Goal: Task Accomplishment & Management: Use online tool/utility

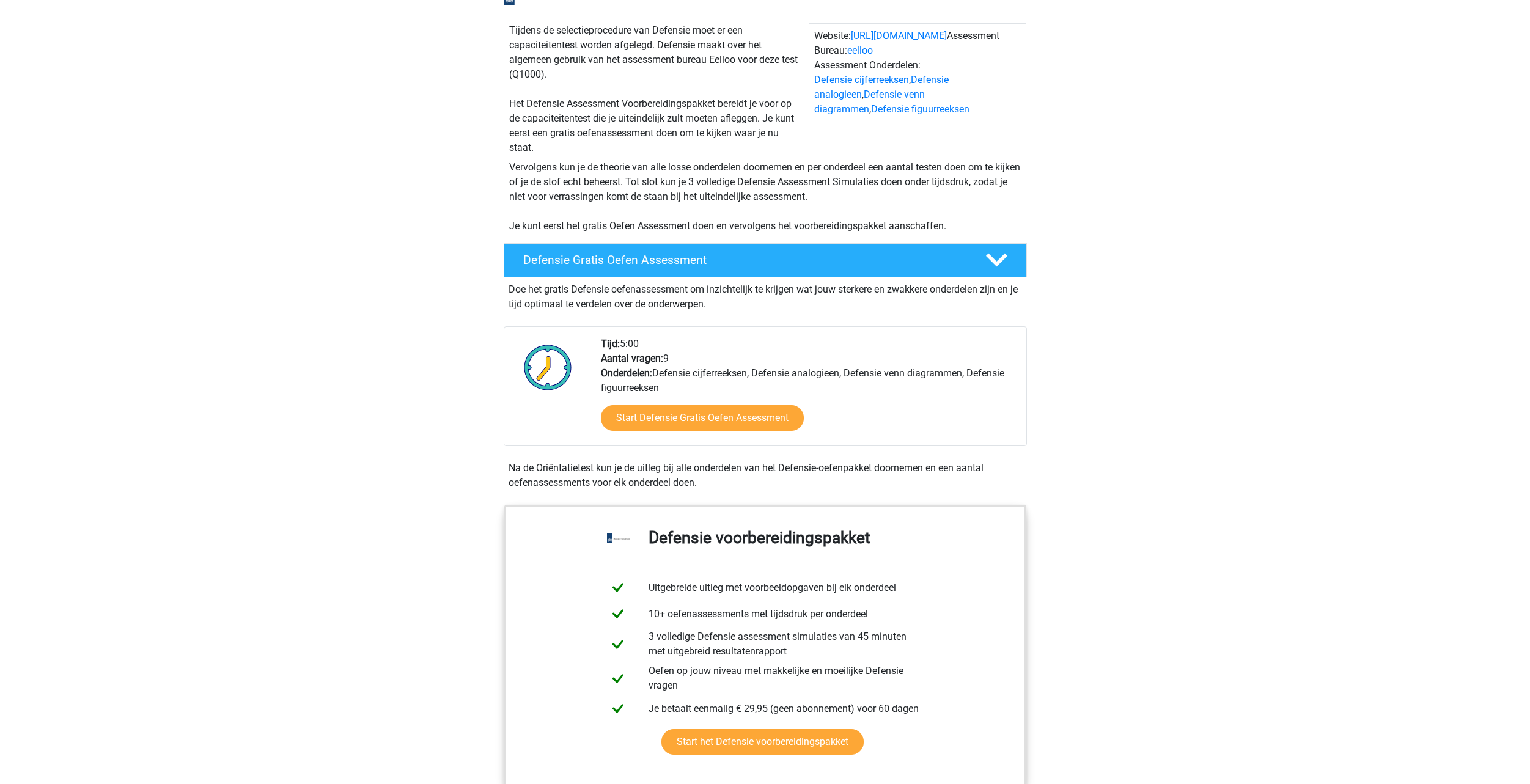
scroll to position [122, 0]
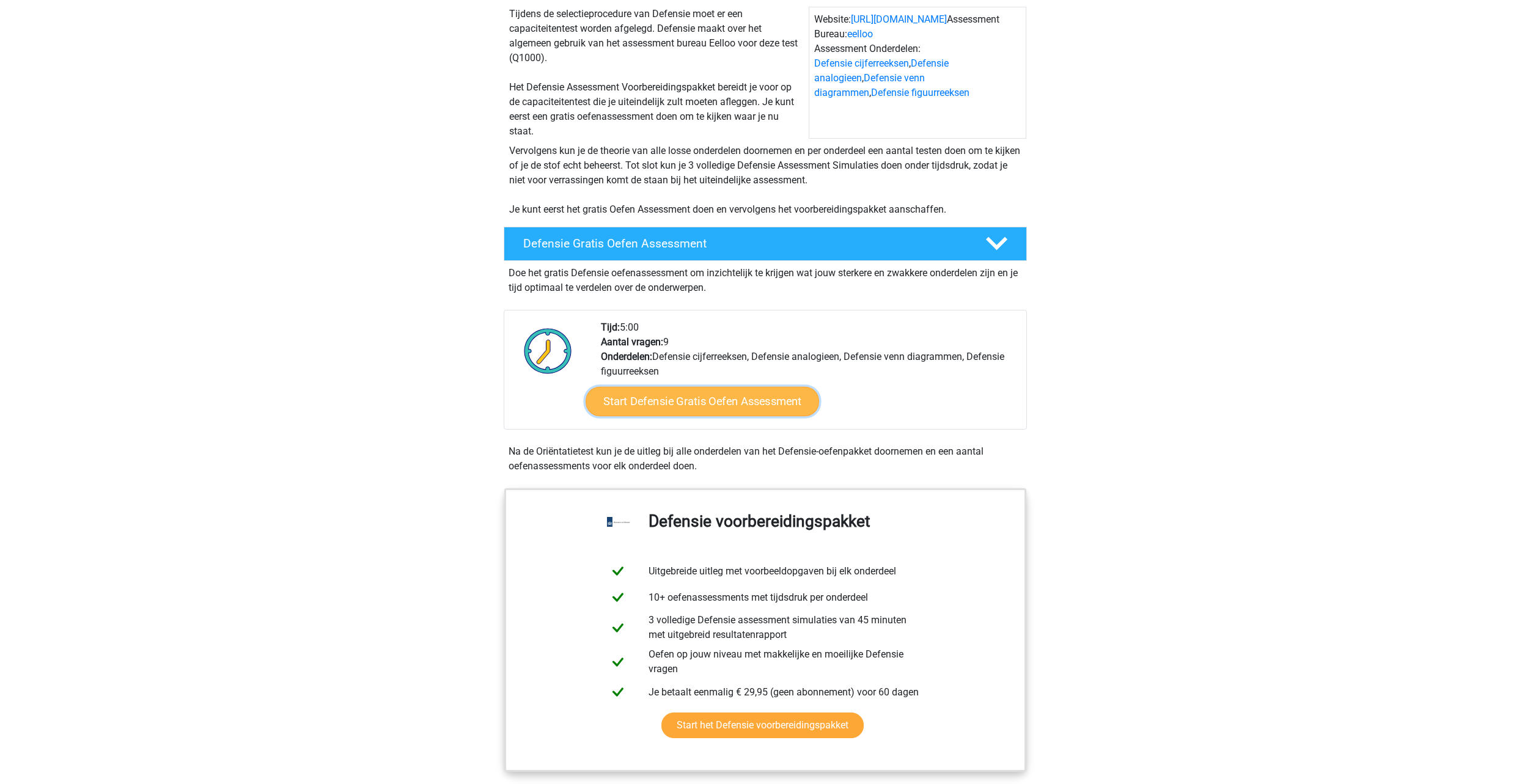
click at [675, 407] on link "Start Defensie Gratis Oefen Assessment" at bounding box center [702, 401] width 234 height 30
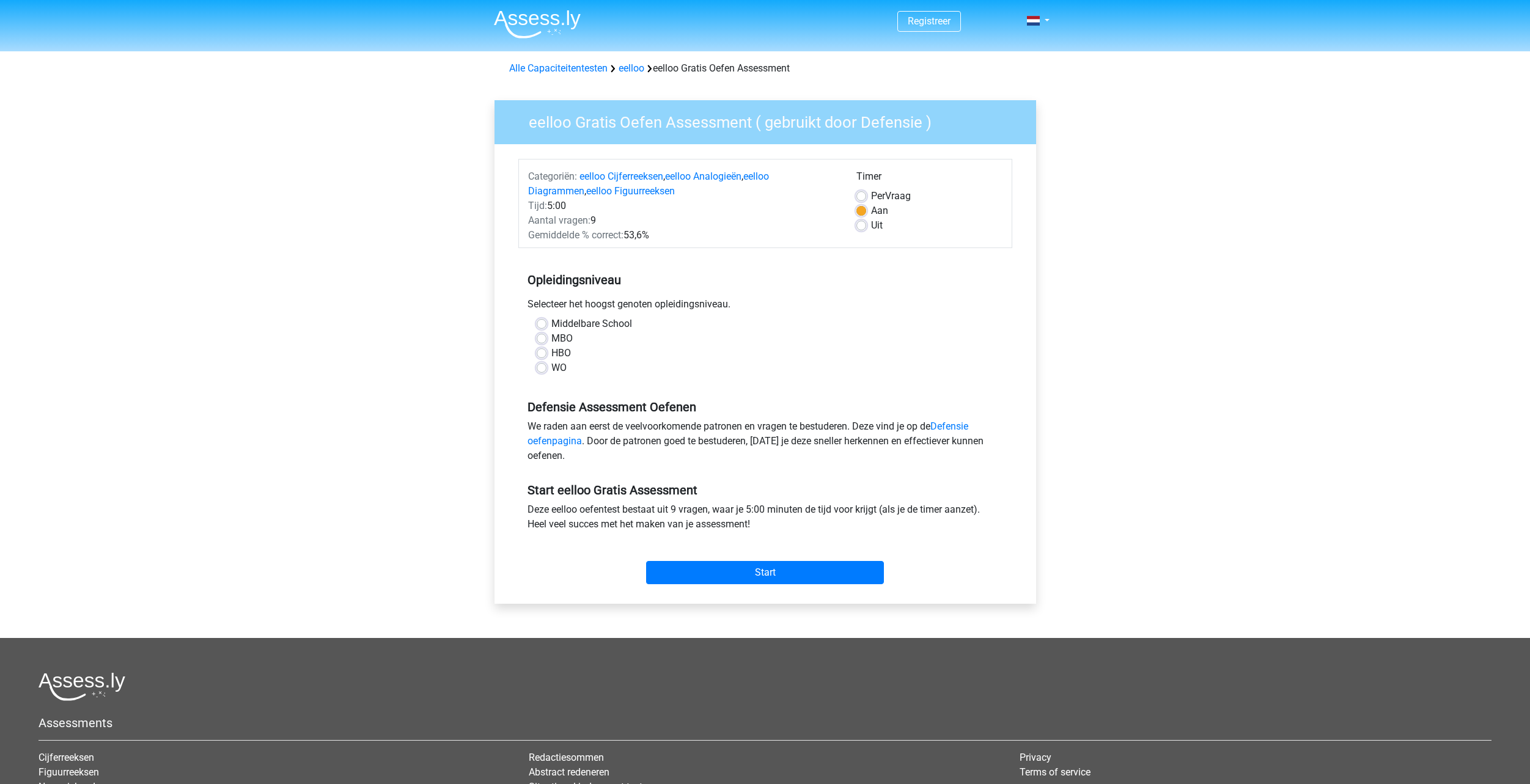
click at [551, 319] on label "Middelbare School" at bounding box center [591, 324] width 81 height 14
click at [540, 319] on input "Middelbare School" at bounding box center [542, 322] width 10 height 12
radio input "true"
click at [779, 571] on input "Start" at bounding box center [765, 572] width 237 height 23
